Goal: Task Accomplishment & Management: Manage account settings

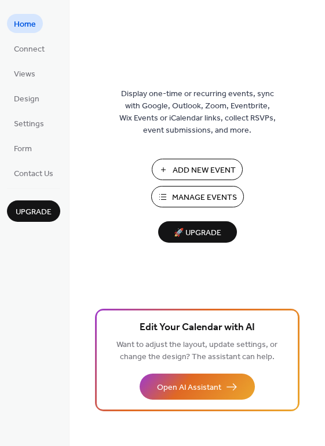
click at [212, 195] on span "Manage Events" at bounding box center [204, 198] width 65 height 12
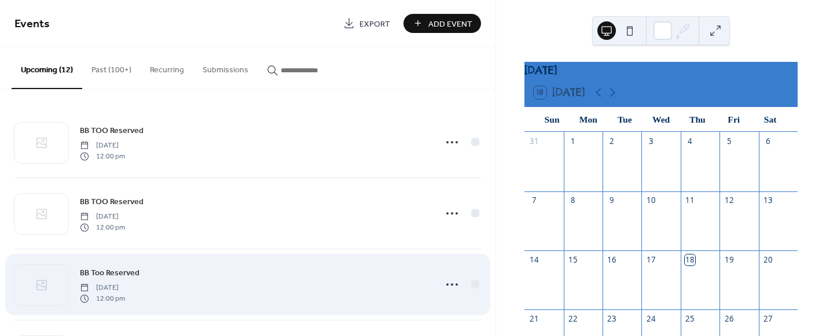
scroll to position [116, 0]
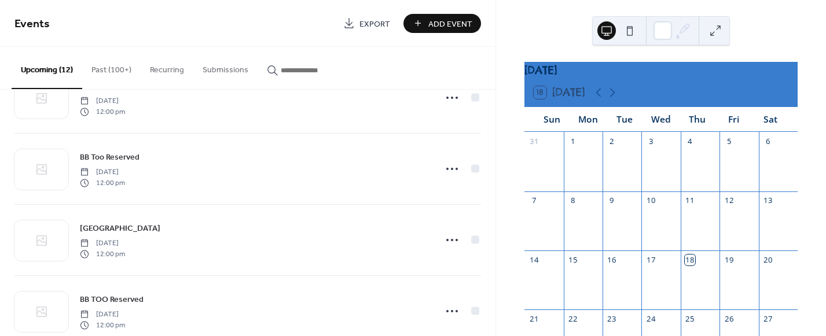
click at [718, 26] on button at bounding box center [715, 30] width 19 height 19
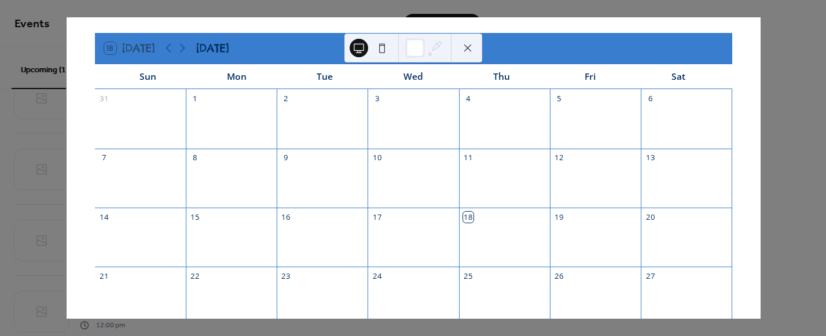
scroll to position [0, 0]
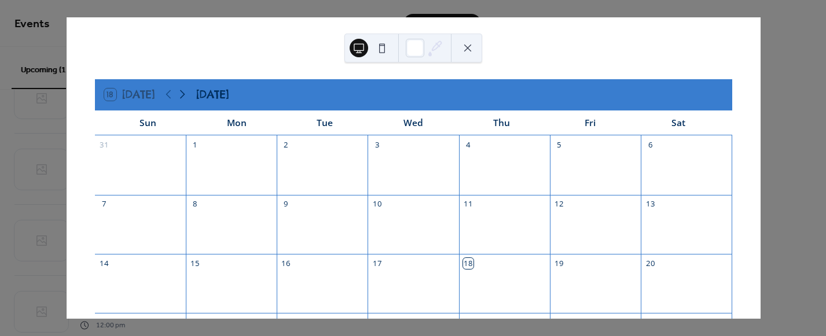
click at [189, 91] on icon at bounding box center [182, 94] width 14 height 14
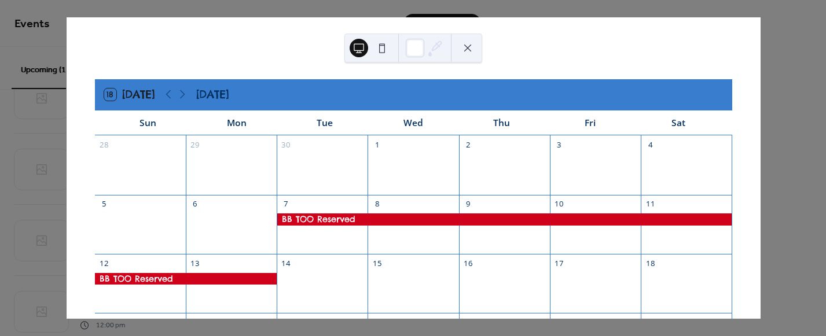
drag, startPoint x: 2, startPoint y: 292, endPoint x: 289, endPoint y: 45, distance: 379.1
click at [289, 45] on div "18 [DATE] [DATE] Sun Mon Tue Wed Thu Fri Sat 28 29 30 1 2 3 4 5 6 7 8 9 10 11 1…" at bounding box center [414, 167] width 694 height 301
click at [185, 93] on icon at bounding box center [182, 94] width 5 height 9
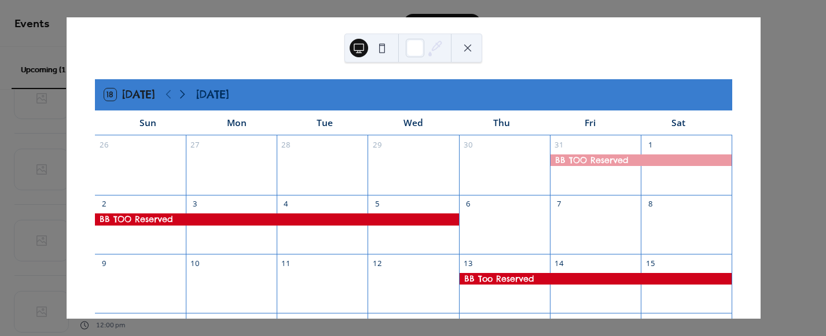
click at [185, 95] on icon at bounding box center [182, 94] width 5 height 9
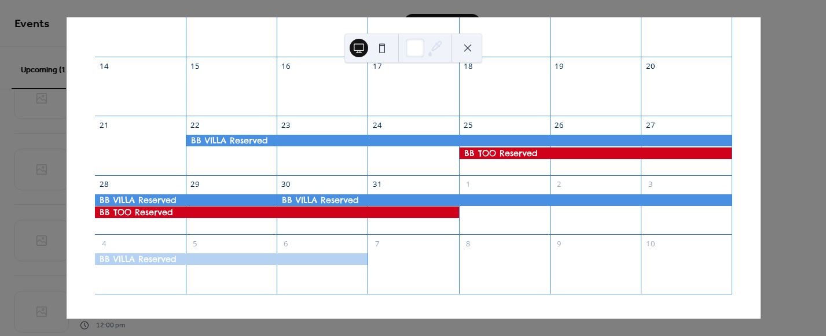
scroll to position [200, 0]
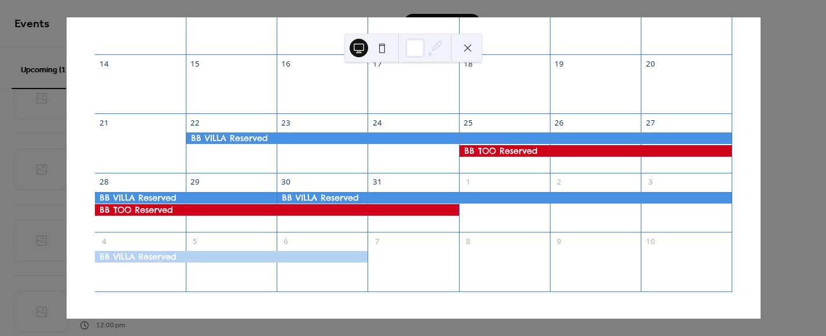
click at [381, 256] on div at bounding box center [412, 268] width 91 height 35
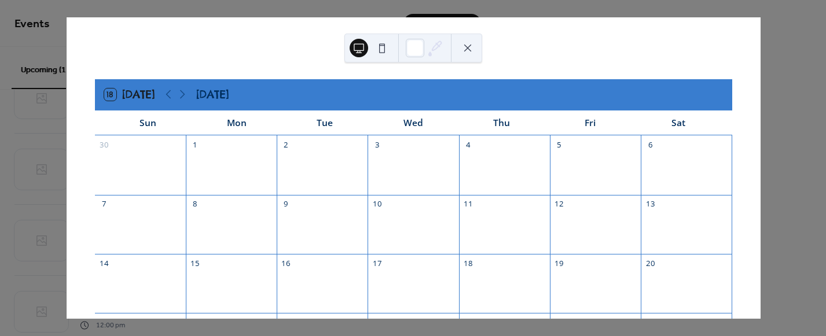
scroll to position [0, 0]
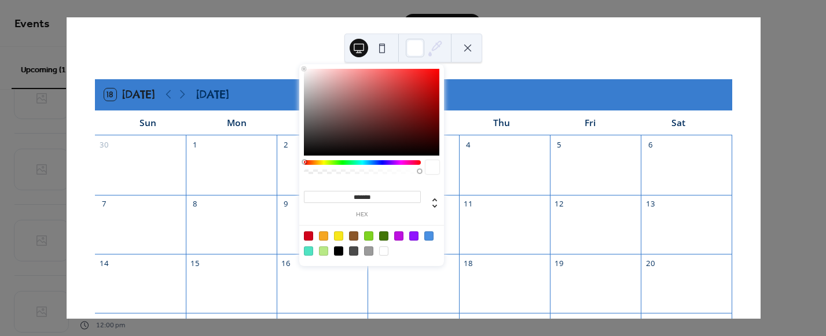
click at [432, 52] on icon at bounding box center [434, 47] width 17 height 17
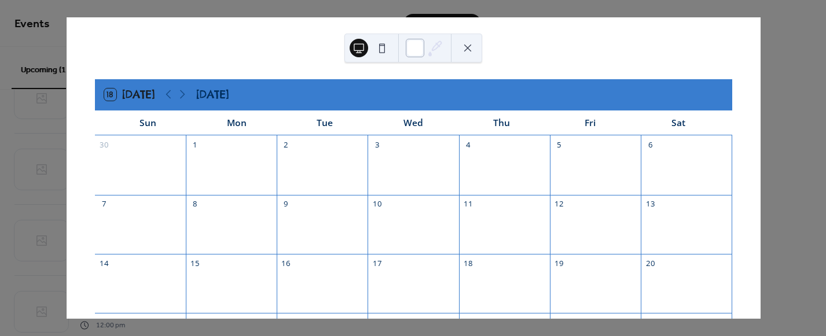
click at [413, 48] on div at bounding box center [415, 48] width 19 height 19
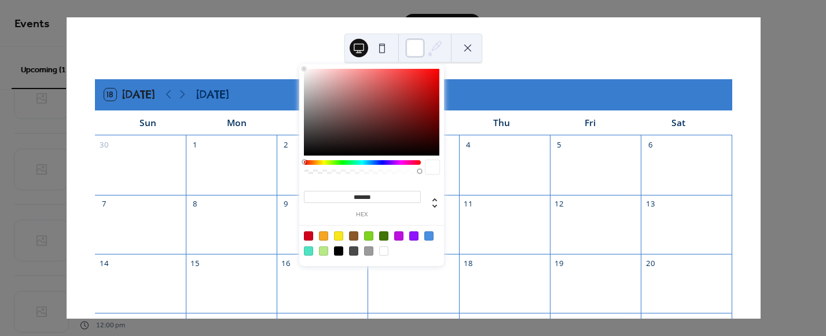
click at [413, 48] on div at bounding box center [415, 48] width 19 height 19
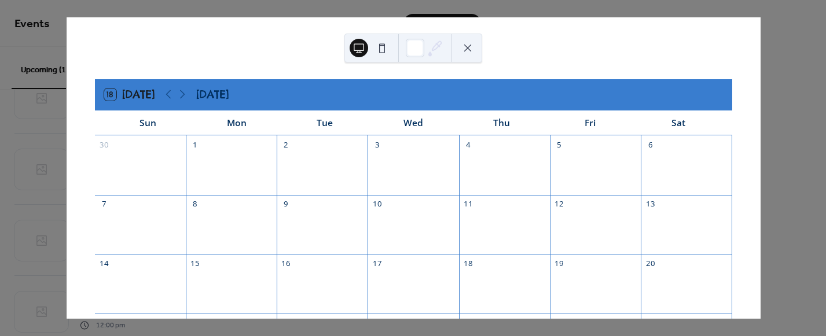
click at [192, 95] on div "18 [DATE] [DATE]" at bounding box center [413, 94] width 637 height 31
click at [188, 94] on icon at bounding box center [182, 94] width 14 height 14
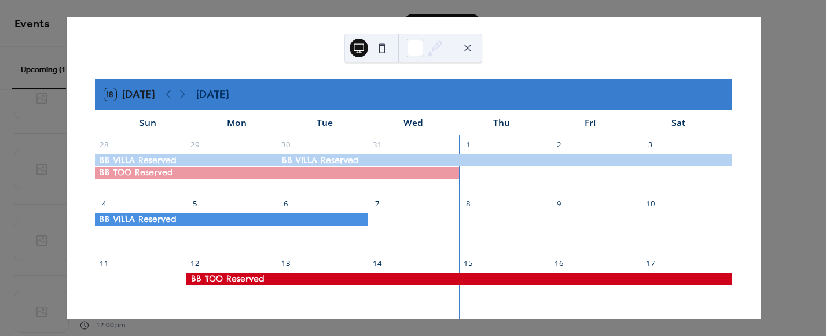
click at [760, 175] on div "18 [DATE] [DATE] Sun Mon Tue Wed Thu Fri Sat 28 29 30 31 1 2 3 4 5 6 7 8 9 10 1…" at bounding box center [413, 167] width 694 height 301
click at [66, 98] on div "18 [DATE] [DATE] Sun Mon Tue Wed Thu Fri Sat 28 29 30 31 1 2 3 4 5 6 7 8 9 10 1…" at bounding box center [413, 167] width 694 height 301
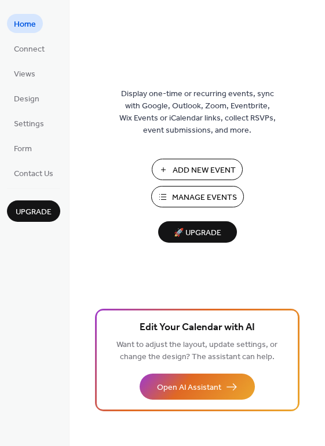
click at [192, 199] on span "Manage Events" at bounding box center [204, 198] width 65 height 12
